Goal: Task Accomplishment & Management: Complete application form

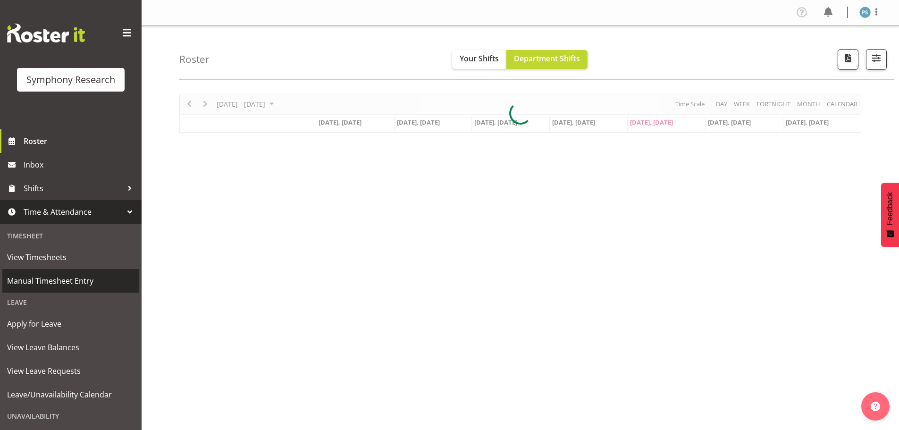
click at [62, 276] on span "Manual Timesheet Entry" at bounding box center [70, 281] width 127 height 14
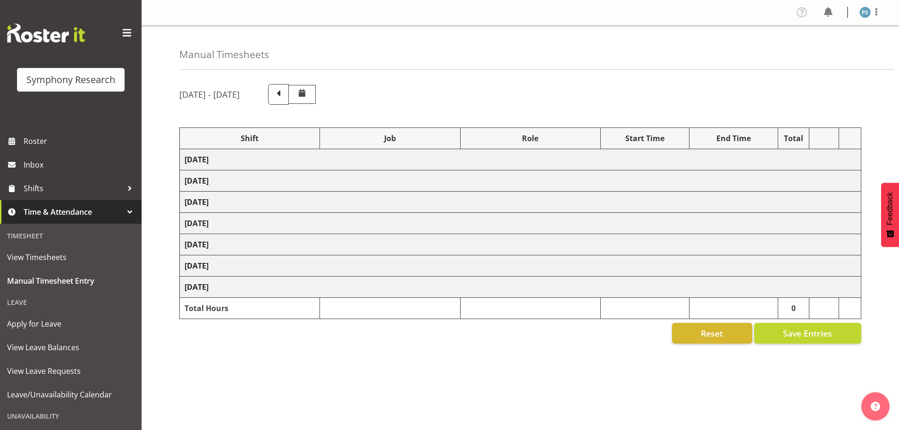
select select "4583"
select select "10499"
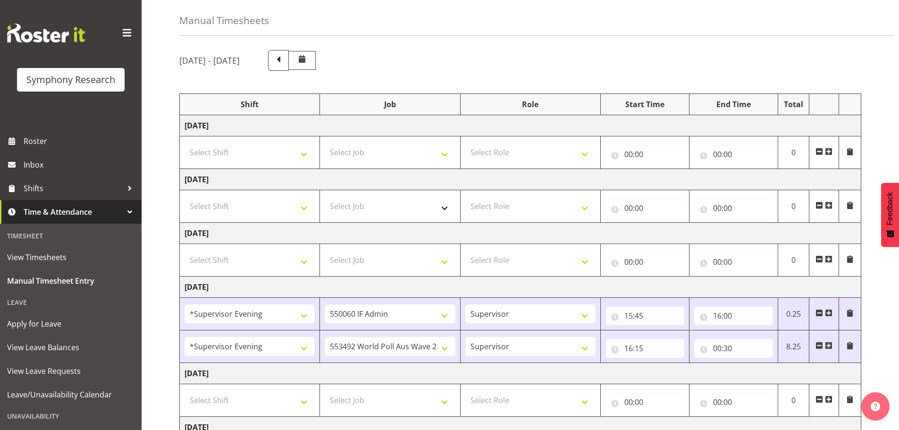
scroll to position [188, 0]
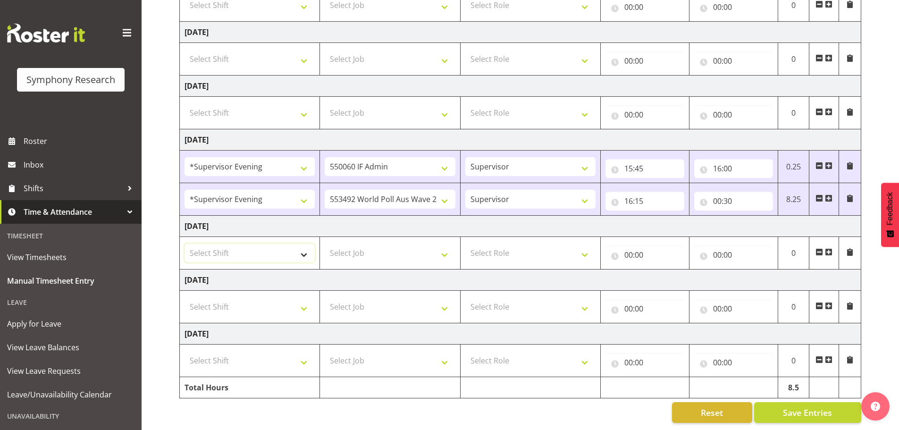
click at [308, 248] on select "Select Shift !!Weekend Residential (Roster IT Shift Label) *Business 9/10am ~ 4…" at bounding box center [250, 253] width 130 height 19
select select "4583"
click at [185, 244] on select "Select Shift !!Weekend Residential (Roster IT Shift Label) *Business 9/10am ~ 4…" at bounding box center [250, 253] width 130 height 19
click at [446, 251] on select "Select Job 550060 IF Admin 553492 World Poll Aus Wave 2 Main 2025 553493 World …" at bounding box center [390, 253] width 130 height 19
select select "10499"
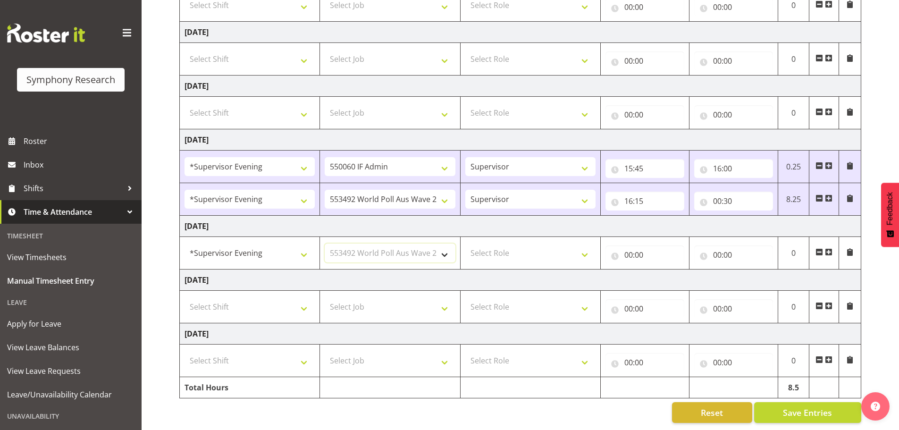
click at [325, 244] on select "Select Job 550060 IF Admin 553492 World Poll Aus Wave 2 Main 2025 553493 World …" at bounding box center [390, 253] width 130 height 19
click at [591, 249] on select "Select Role Supervisor Briefing Interviewing" at bounding box center [530, 253] width 130 height 19
select select "45"
click at [465, 244] on select "Select Role Supervisor Briefing Interviewing" at bounding box center [530, 253] width 130 height 19
click at [631, 247] on input "00:00" at bounding box center [645, 254] width 79 height 19
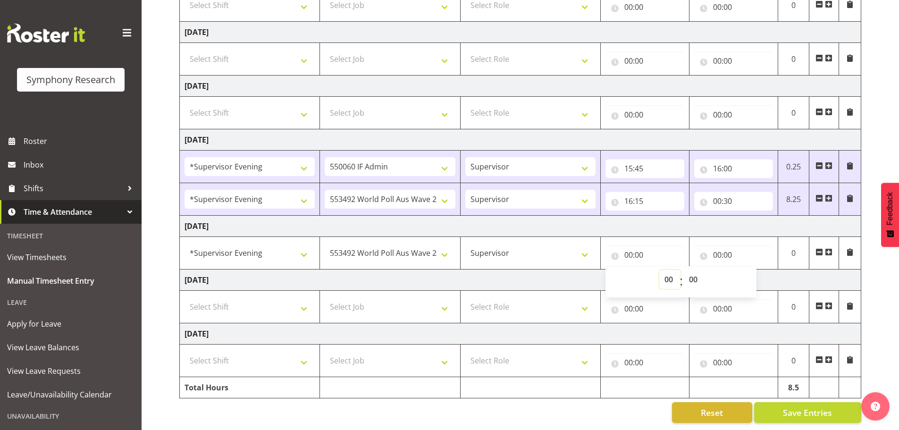
click at [670, 275] on select "00 01 02 03 04 05 06 07 08 09 10 11 12 13 14 15 16 17 18 19 20 21 22 23" at bounding box center [669, 279] width 21 height 19
select select "16"
click at [659, 270] on select "00 01 02 03 04 05 06 07 08 09 10 11 12 13 14 15 16 17 18 19 20 21 22 23" at bounding box center [669, 279] width 21 height 19
type input "16:00"
click at [695, 271] on select "00 01 02 03 04 05 06 07 08 09 10 11 12 13 14 15 16 17 18 19 20 21 22 23 24 25 2…" at bounding box center [694, 279] width 21 height 19
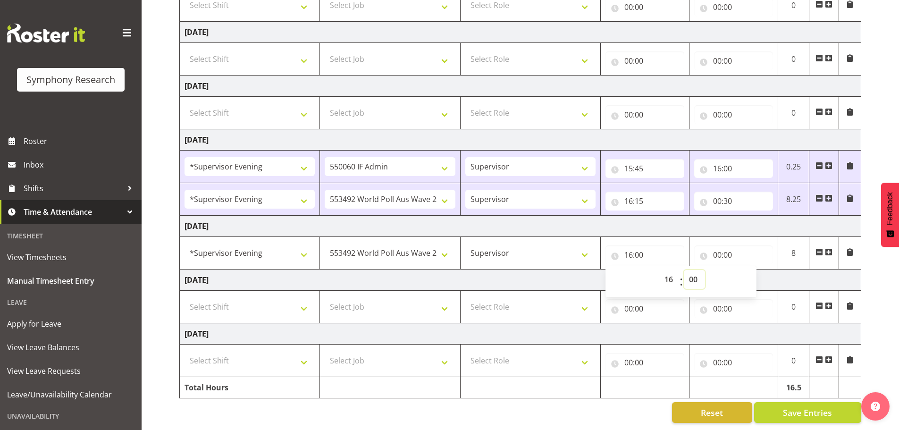
select select "30"
click at [684, 270] on select "00 01 02 03 04 05 06 07 08 09 10 11 12 13 14 15 16 17 18 19 20 21 22 23 24 25 2…" at bounding box center [694, 279] width 21 height 19
type input "16:30"
click at [714, 247] on input "00:00" at bounding box center [733, 254] width 79 height 19
click at [756, 275] on select "00 01 02 03 04 05 06 07 08 09 10 11 12 13 14 15 16 17 18 19 20 21 22 23" at bounding box center [758, 279] width 21 height 19
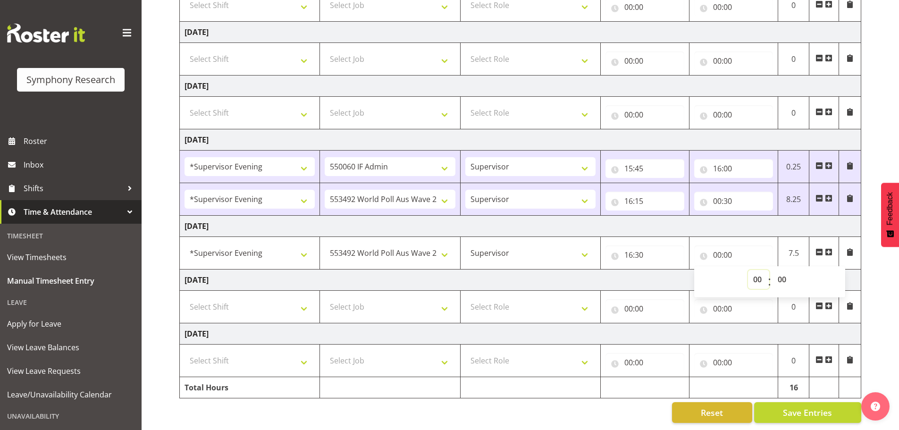
click at [748, 270] on select "00 01 02 03 04 05 06 07 08 09 10 11 12 13 14 15 16 17 18 19 20 21 22 23" at bounding box center [758, 279] width 21 height 19
click at [784, 273] on select "00 01 02 03 04 05 06 07 08 09 10 11 12 13 14 15 16 17 18 19 20 21 22 23 24 25 2…" at bounding box center [783, 279] width 21 height 19
select select "15"
click at [773, 270] on select "00 01 02 03 04 05 06 07 08 09 10 11 12 13 14 15 16 17 18 19 20 21 22 23 24 25 2…" at bounding box center [783, 279] width 21 height 19
type input "00:15"
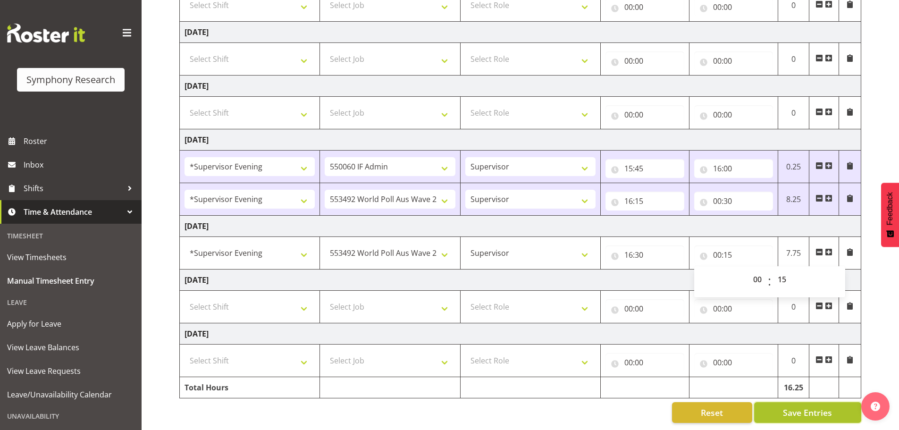
click at [811, 406] on span "Save Entries" at bounding box center [807, 412] width 49 height 12
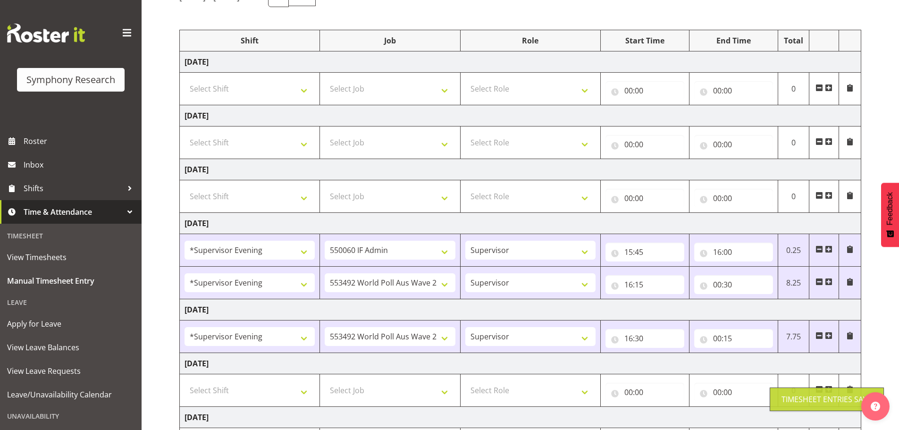
scroll to position [0, 0]
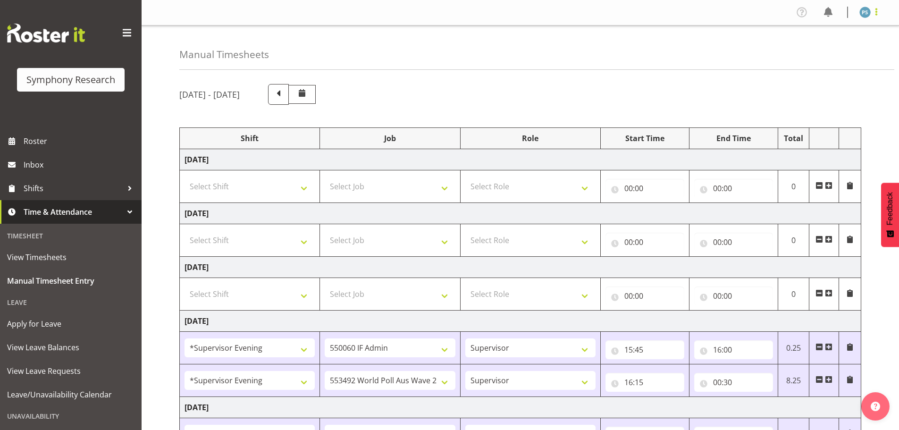
click at [877, 11] on span at bounding box center [876, 11] width 11 height 11
click at [844, 51] on link "Log Out" at bounding box center [837, 49] width 91 height 17
